Goal: Feedback & Contribution: Leave review/rating

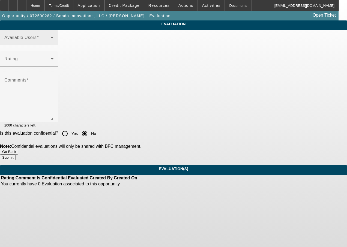
click at [37, 40] on mat-label "Available Users" at bounding box center [20, 37] width 32 height 5
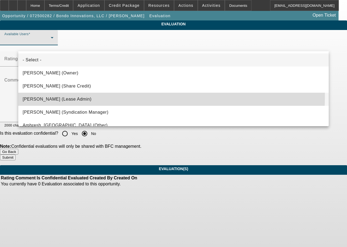
click at [62, 96] on span "[PERSON_NAME] (Lease Admin)" at bounding box center [57, 99] width 69 height 7
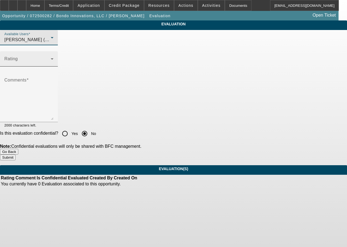
click at [53, 67] on div "Rating" at bounding box center [28, 58] width 49 height 15
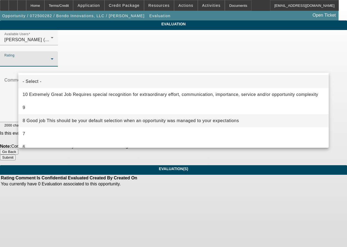
click at [62, 120] on span "8 Good job This should be your default selection when an opportunity was manage…" at bounding box center [131, 121] width 216 height 7
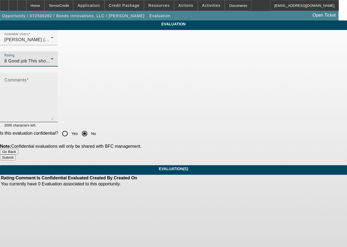
click at [53, 109] on textarea "Comments" at bounding box center [28, 99] width 49 height 41
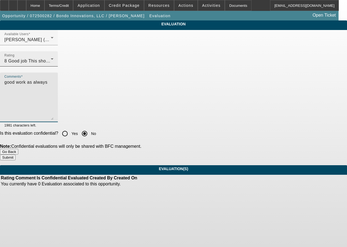
type textarea "good work as always"
click at [55, 62] on icon at bounding box center [52, 59] width 7 height 7
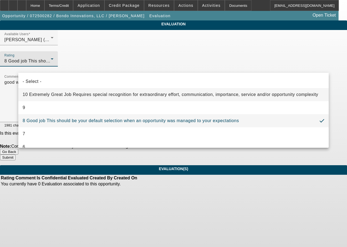
click at [63, 93] on span "10 Extremely Great Job Requires special recognition for extraordinary effort, c…" at bounding box center [171, 94] width 296 height 7
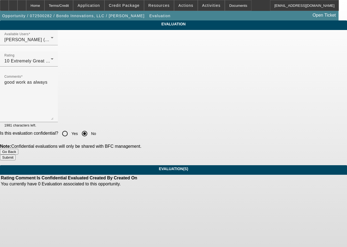
click at [16, 155] on button "Submit" at bounding box center [8, 158] width 16 height 6
